Goal: Information Seeking & Learning: Learn about a topic

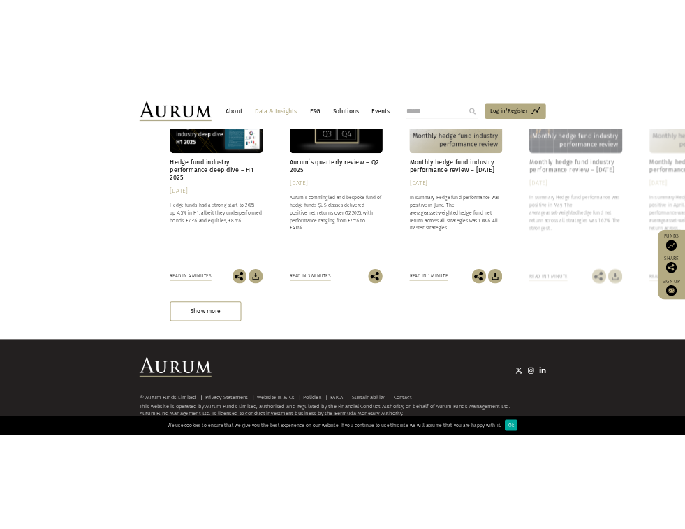
scroll to position [4453, 0]
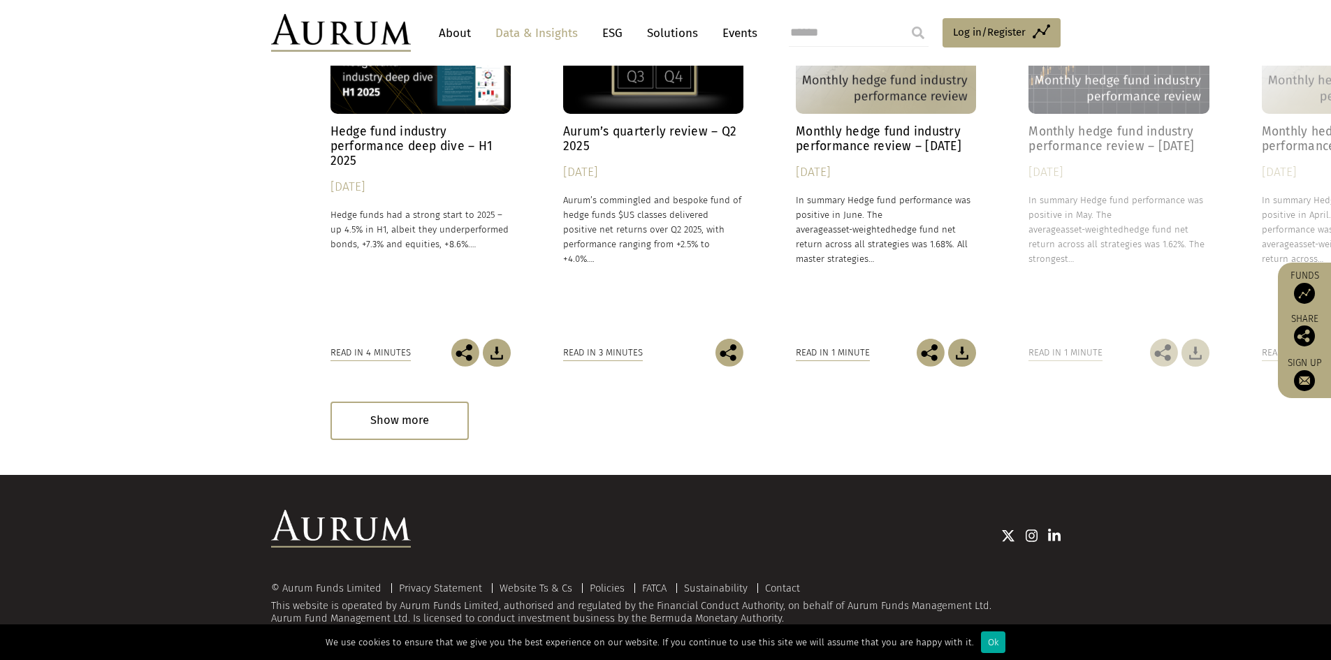
click at [708, 314] on link "Insights Aurum’s quarterly review – Q2 2025 25/07/2025 Aurum’s commingled and b…" at bounding box center [653, 169] width 180 height 337
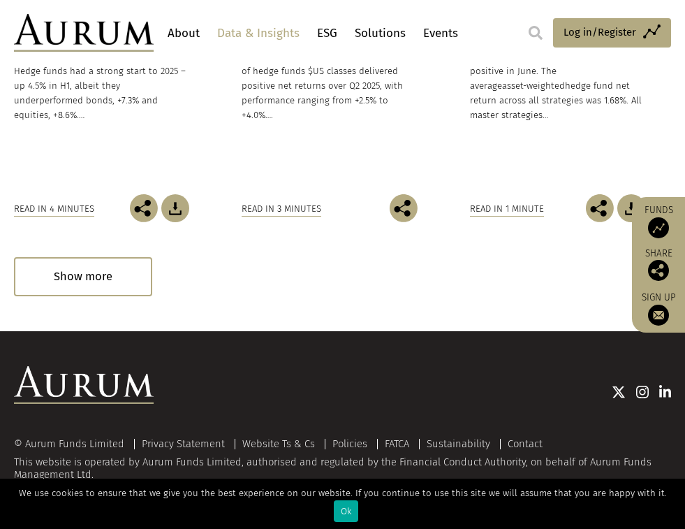
scroll to position [4676, 0]
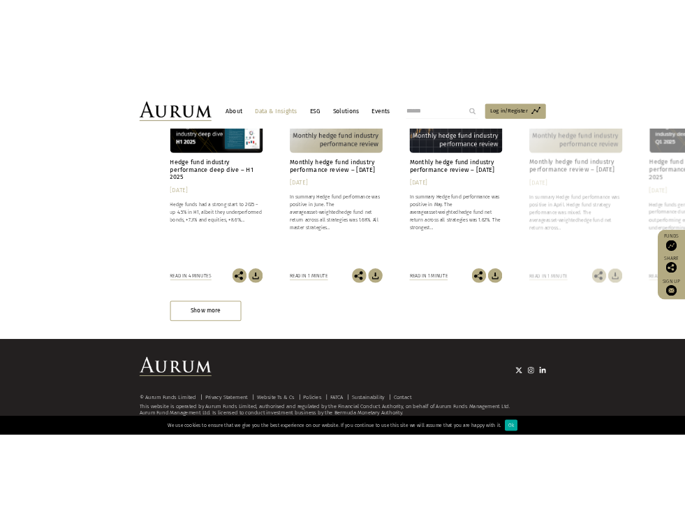
scroll to position [2865, 0]
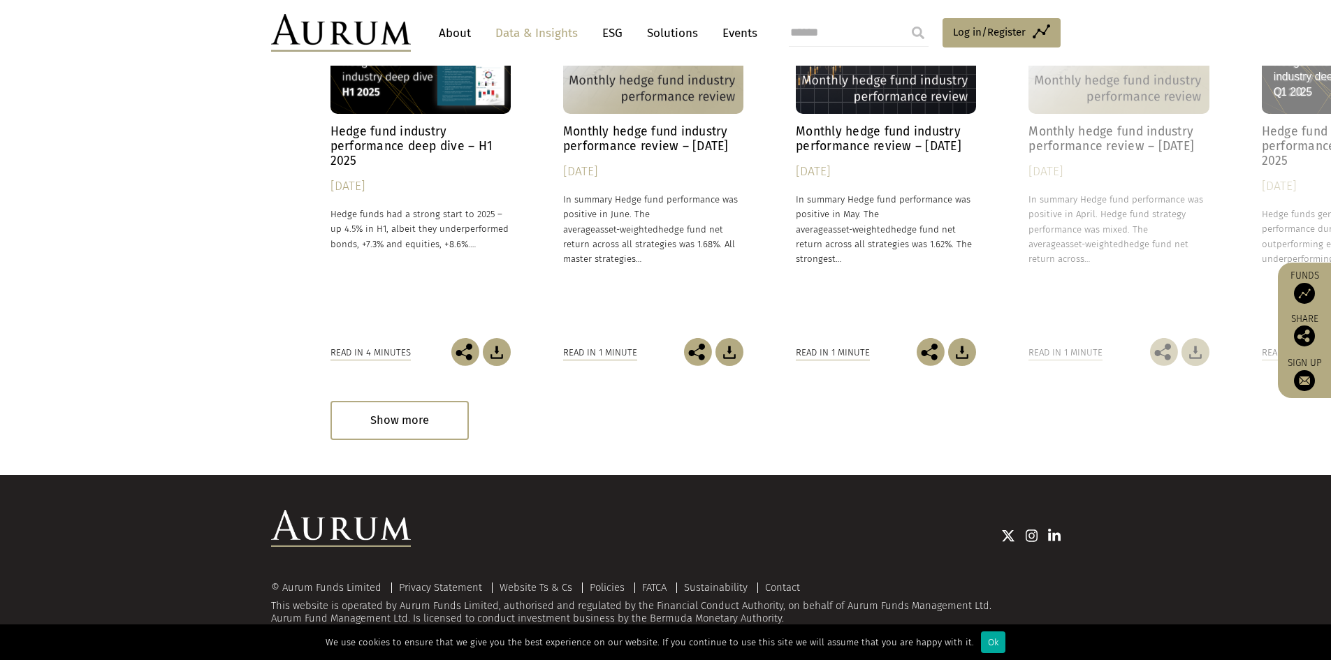
click at [878, 154] on h4 "Monthly hedge fund industry performance review – [DATE]" at bounding box center [886, 138] width 180 height 29
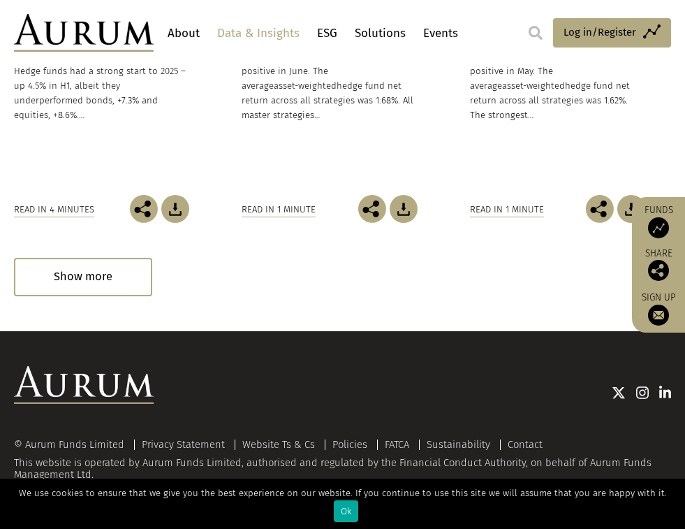
scroll to position [3055, 0]
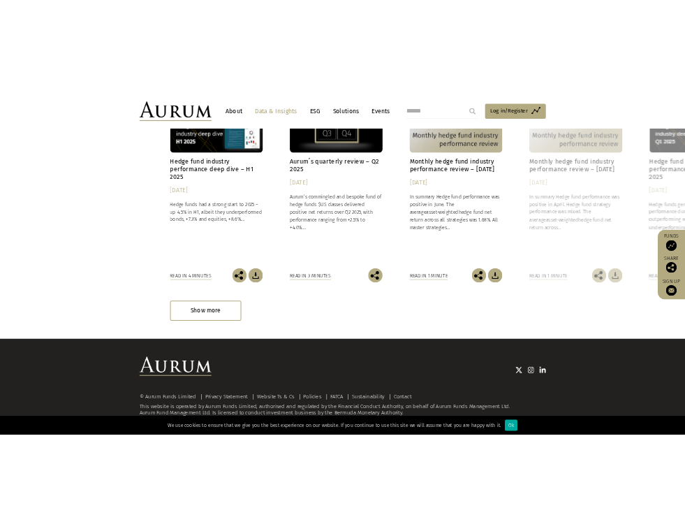
scroll to position [2341, 0]
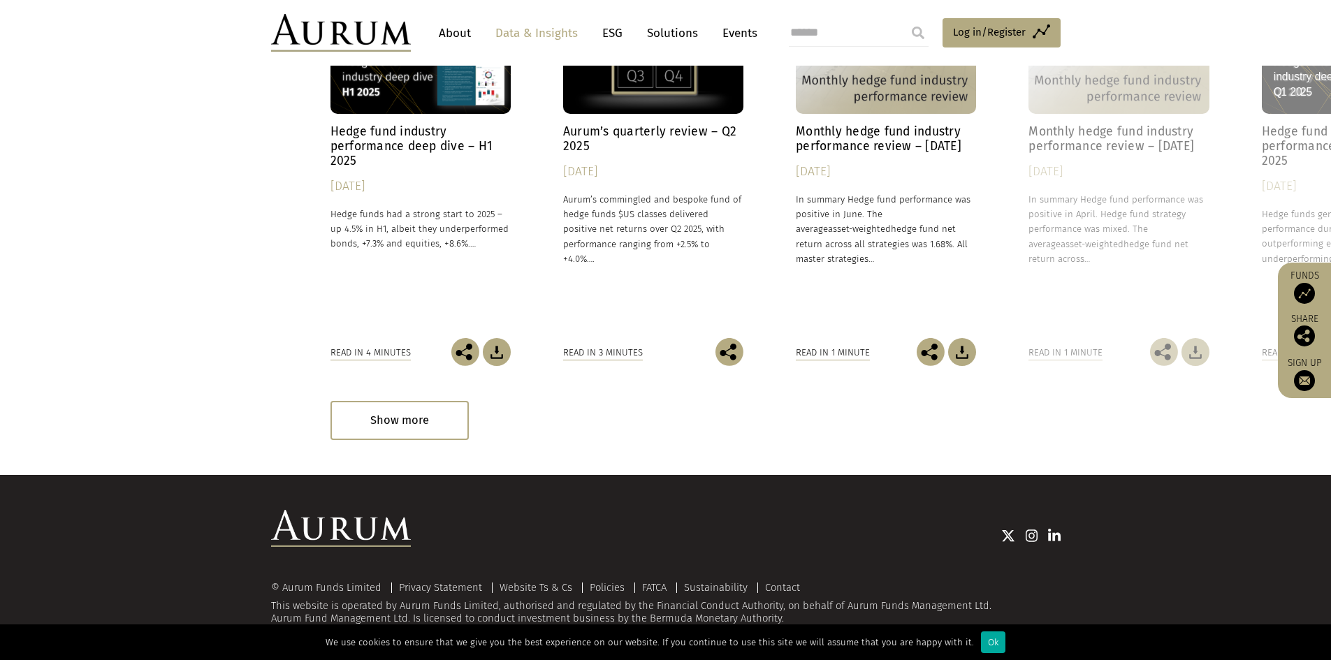
click at [619, 154] on h4 "Aurum’s quarterly review – Q2 2025" at bounding box center [653, 138] width 180 height 29
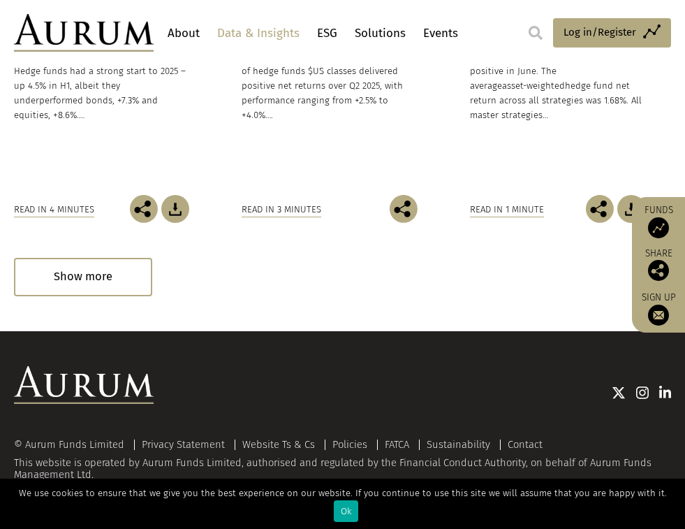
scroll to position [2430, 0]
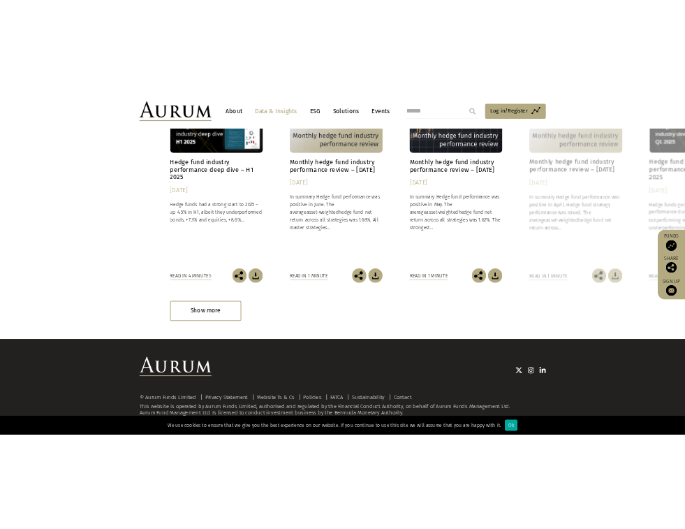
scroll to position [3125, 0]
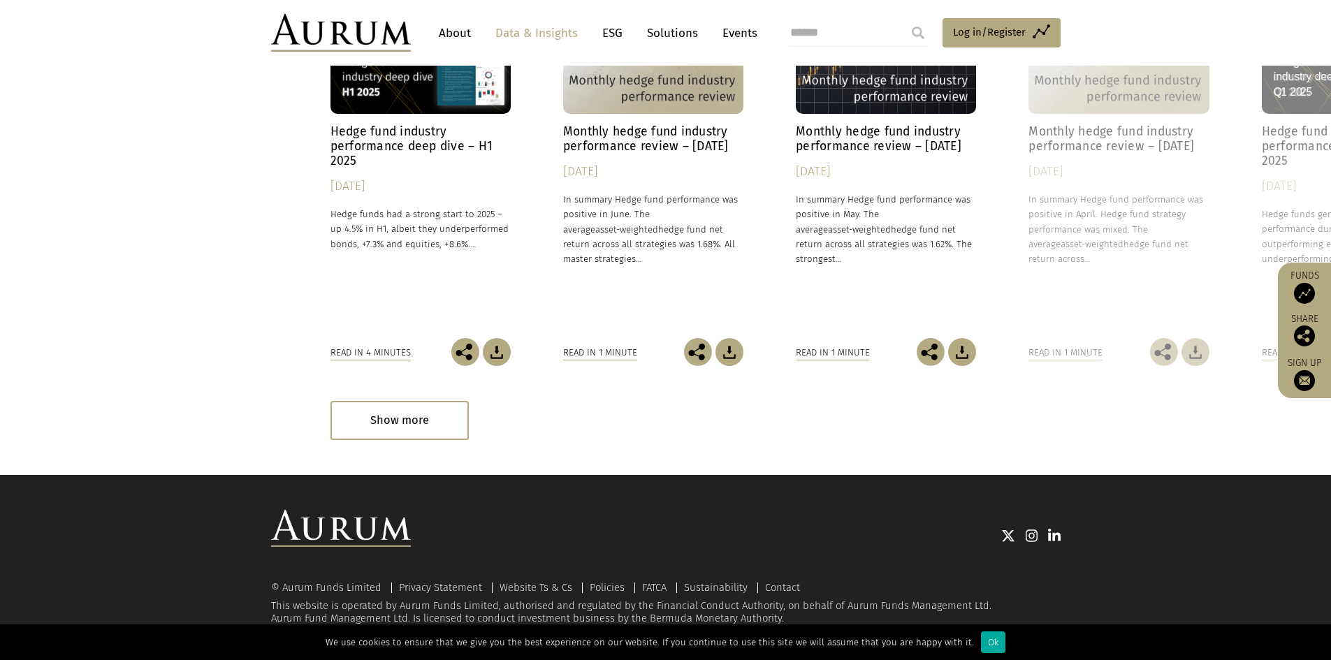
click at [637, 192] on p "In summary Hedge fund performance was positive in June. The average asset-weigh…" at bounding box center [653, 229] width 180 height 74
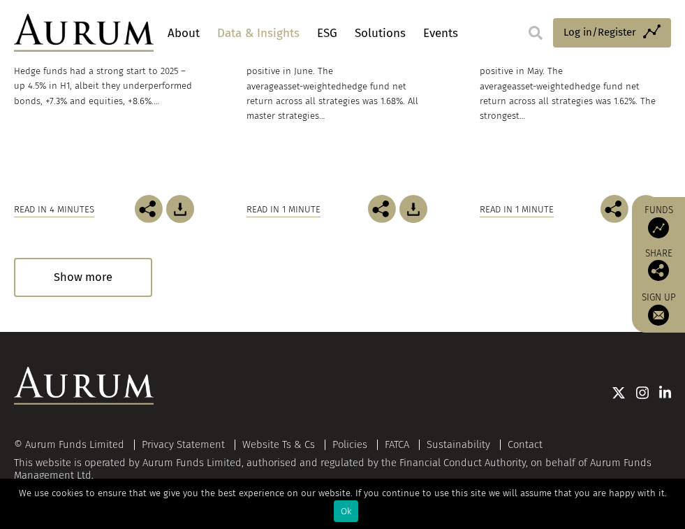
scroll to position [3124, 0]
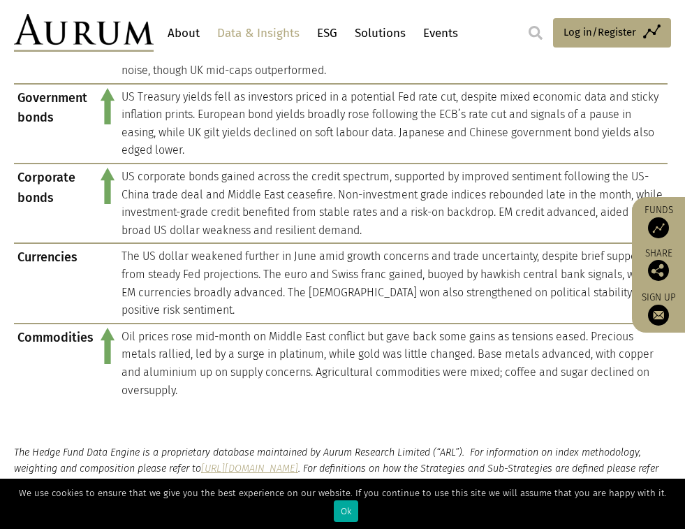
scroll to position [1258, 0]
